Goal: Book appointment/travel/reservation

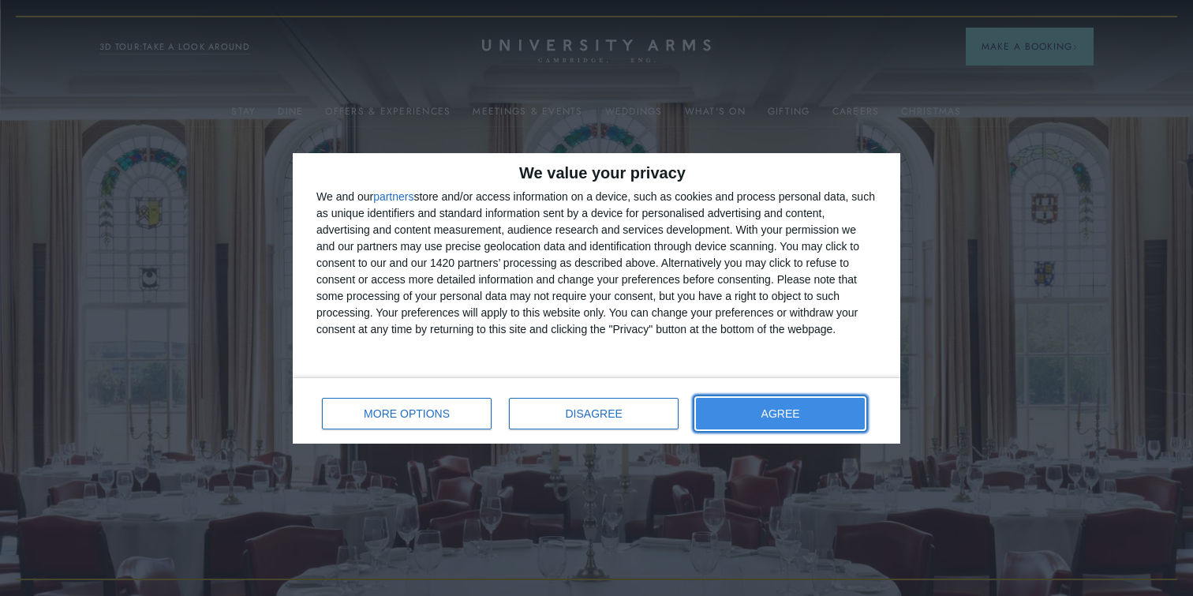
click at [732, 412] on button "AGREE" at bounding box center [780, 414] width 169 height 32
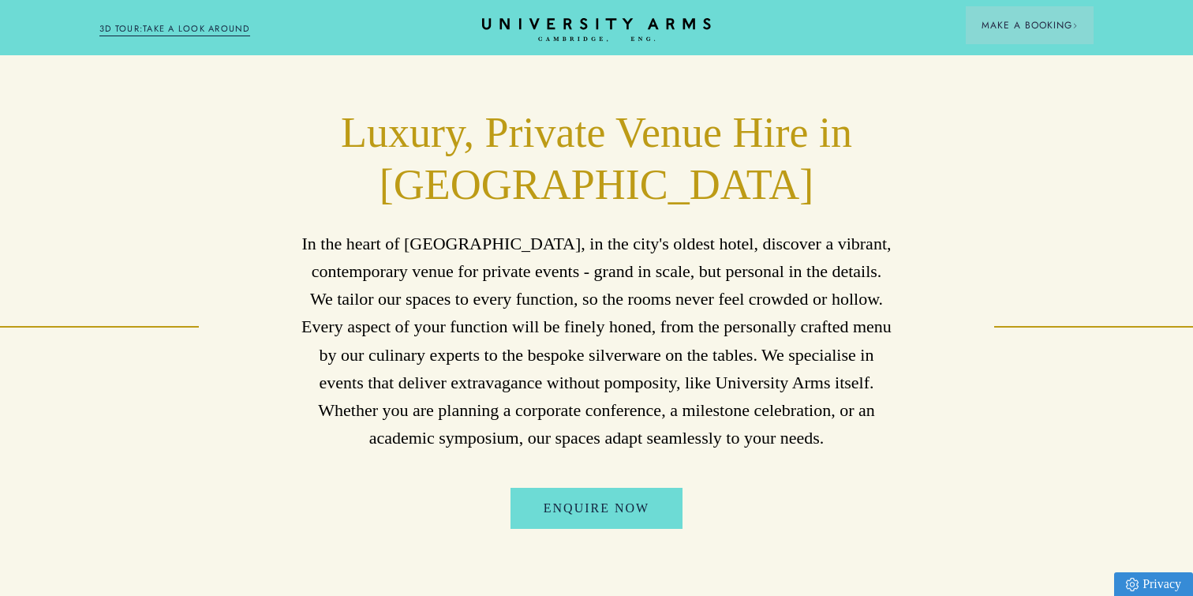
scroll to position [692, 0]
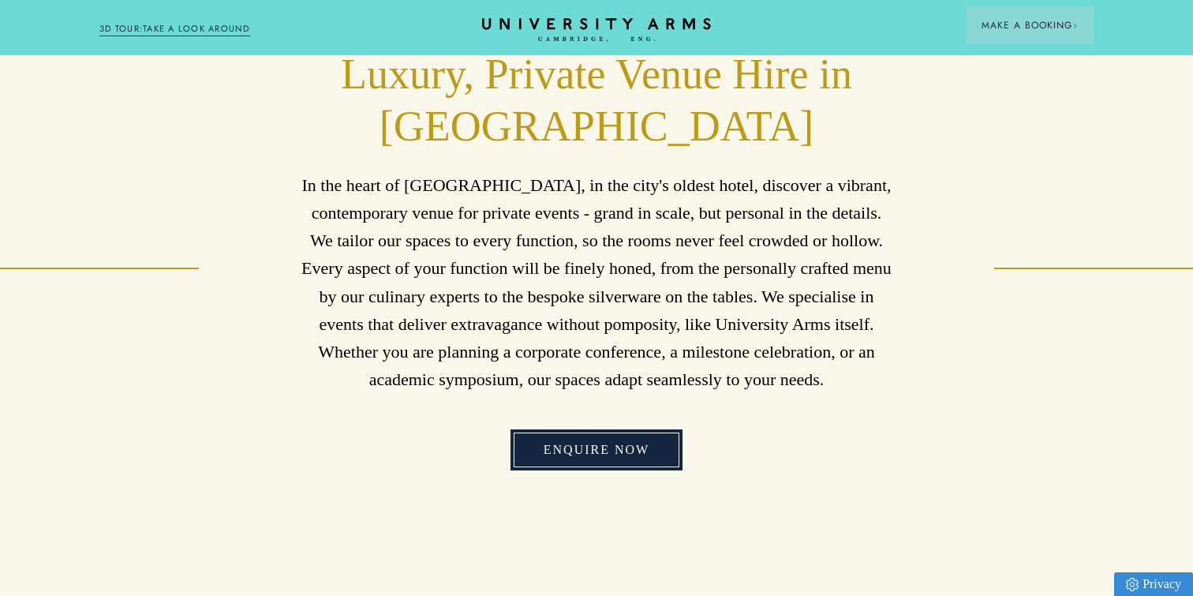
click at [585, 455] on link "Enquire Now" at bounding box center [597, 449] width 172 height 41
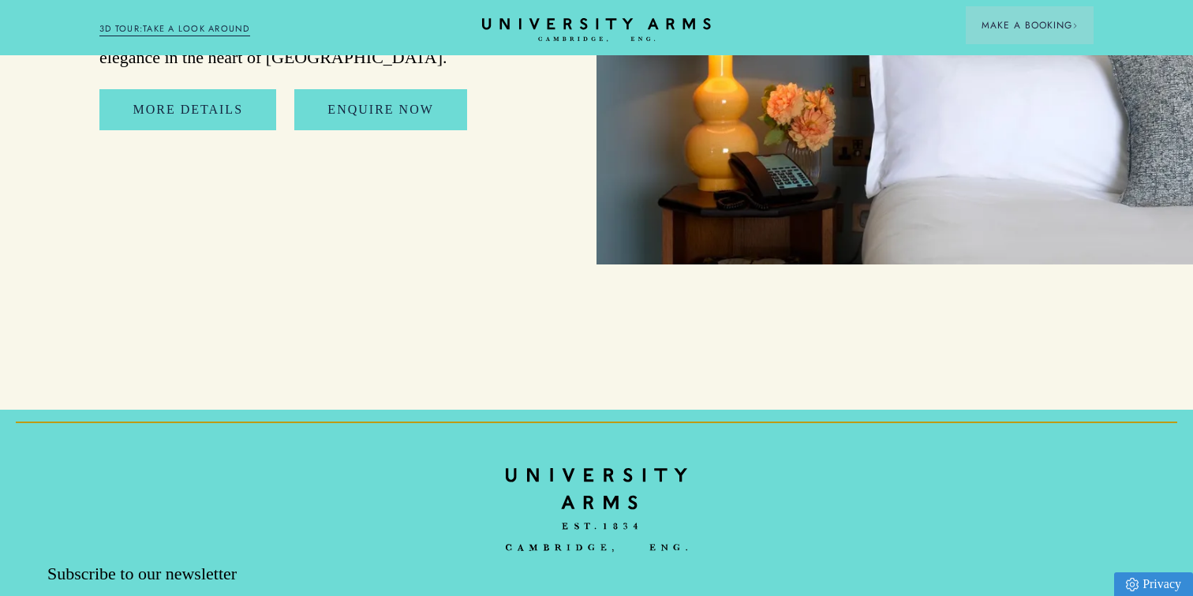
scroll to position [8155, 0]
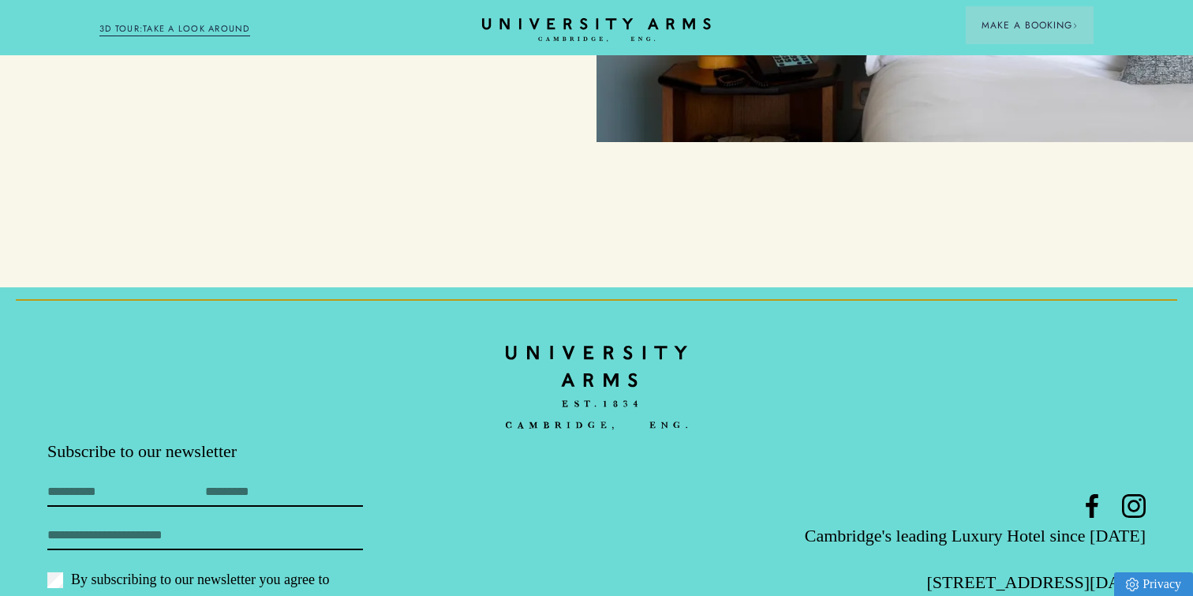
click at [544, 434] on footer "Subscribe to our newsletter First Name Last Name Email By subscribing to our ne…" at bounding box center [596, 511] width 1193 height 448
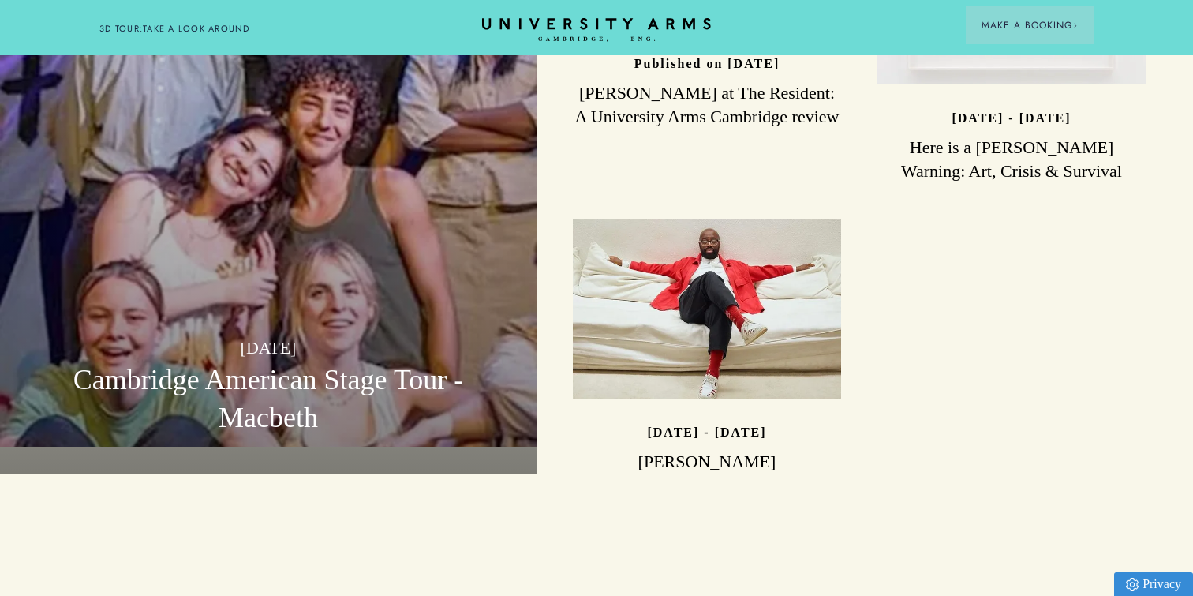
scroll to position [4765, 0]
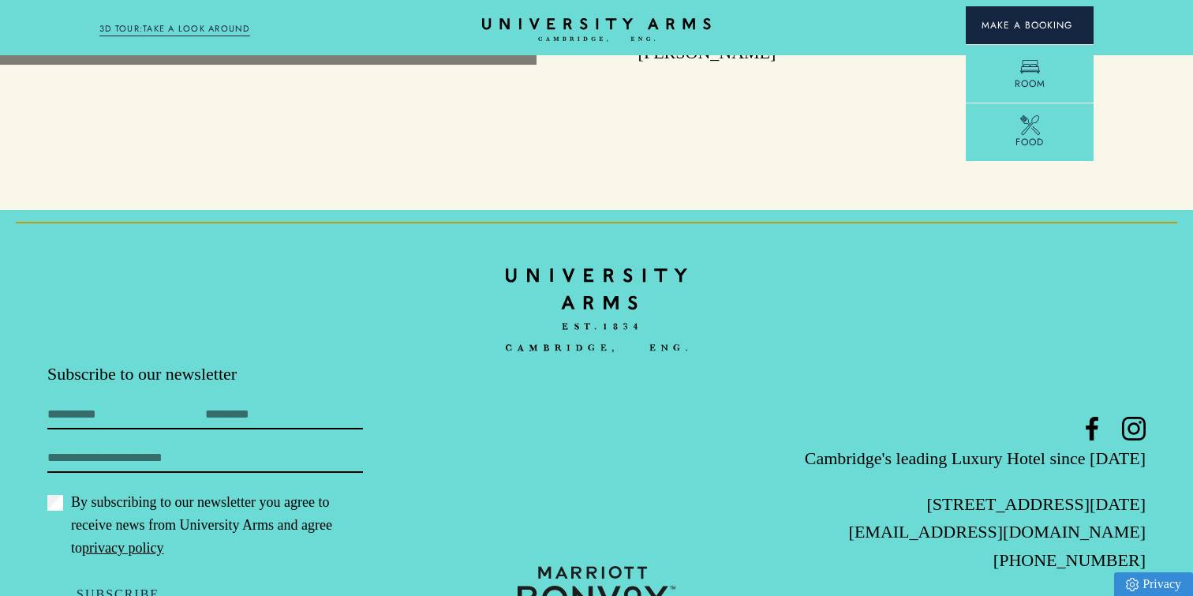
click at [1042, 23] on span "Make a Booking" at bounding box center [1030, 25] width 96 height 14
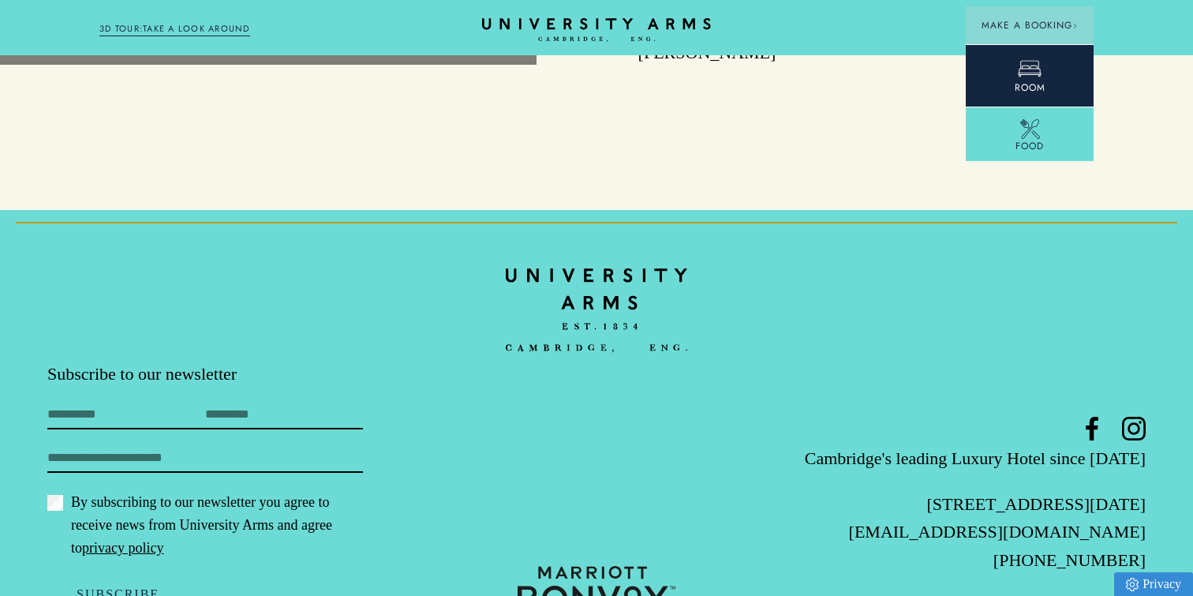
click at [1023, 66] on icon at bounding box center [1030, 69] width 24 height 24
